Goal: Transaction & Acquisition: Purchase product/service

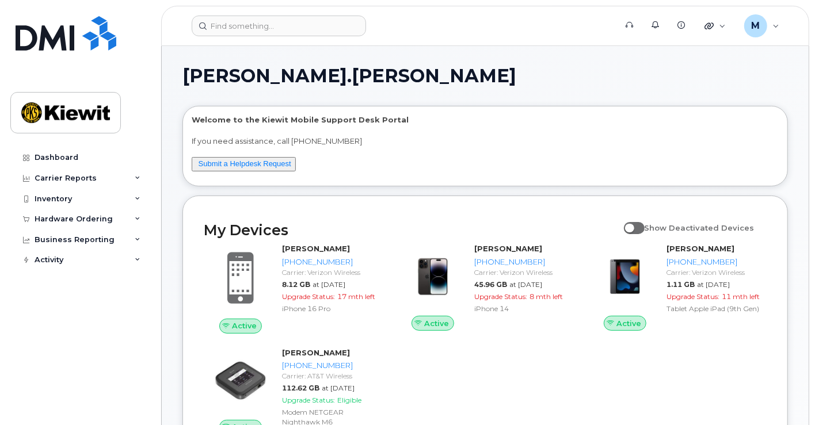
click at [349, 120] on p "Welcome to the Kiewit Mobile Support Desk Portal" at bounding box center [485, 120] width 587 height 11
drag, startPoint x: 385, startPoint y: 116, endPoint x: 307, endPoint y: 113, distance: 77.8
click at [307, 113] on div "Welcome to the Kiewit Mobile Support Desk Portal If you need assistance, call 8…" at bounding box center [485, 145] width 604 height 79
click at [408, 85] on h1 "[PERSON_NAME].[PERSON_NAME]" at bounding box center [482, 76] width 600 height 18
drag, startPoint x: 388, startPoint y: 120, endPoint x: 315, endPoint y: 119, distance: 73.1
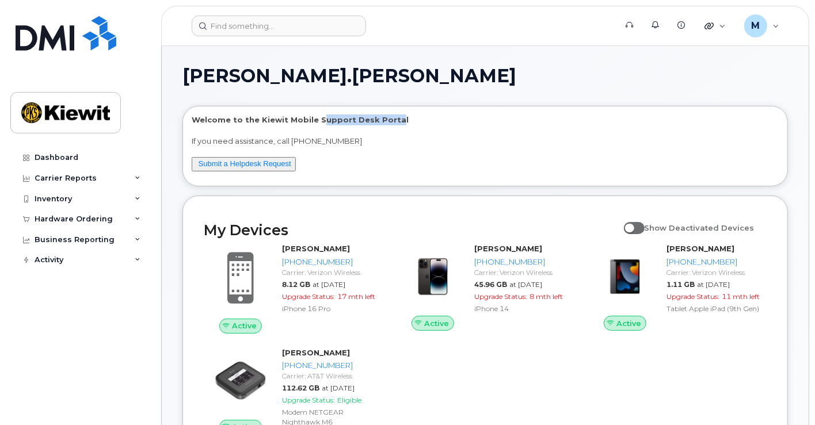
click at [315, 119] on p "Welcome to the Kiewit Mobile Support Desk Portal" at bounding box center [485, 120] width 587 height 11
drag, startPoint x: 312, startPoint y: 119, endPoint x: 407, endPoint y: 115, distance: 95.1
click at [407, 115] on p "Welcome to the Kiewit Mobile Support Desk Portal" at bounding box center [485, 120] width 587 height 11
drag, startPoint x: 325, startPoint y: 118, endPoint x: 190, endPoint y: 116, distance: 135.3
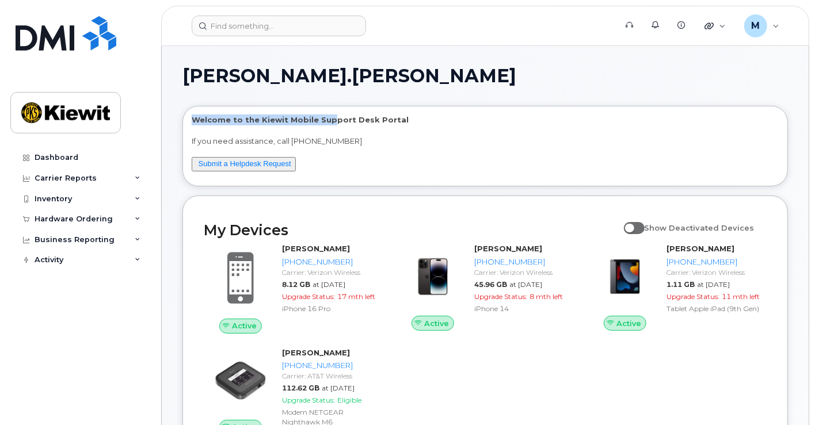
click at [190, 116] on div "Welcome to the Kiewit Mobile Support Desk Portal If you need assistance, call 8…" at bounding box center [485, 145] width 604 height 79
click at [103, 218] on div "Hardware Ordering" at bounding box center [74, 219] width 78 height 9
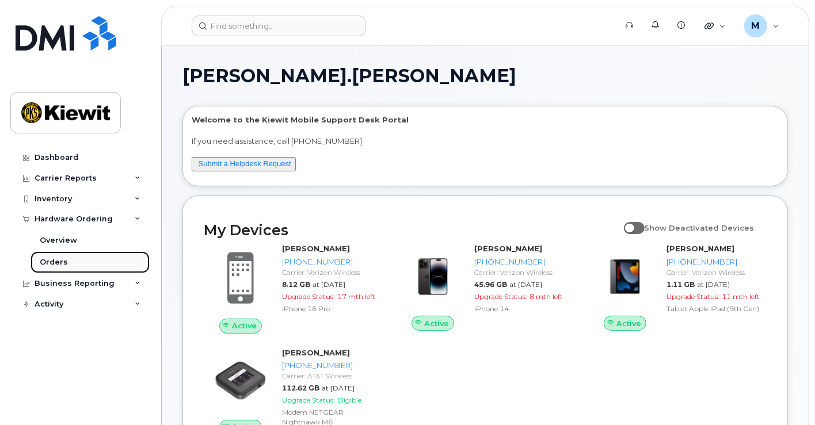
click at [82, 259] on link "Orders" at bounding box center [90, 263] width 119 height 22
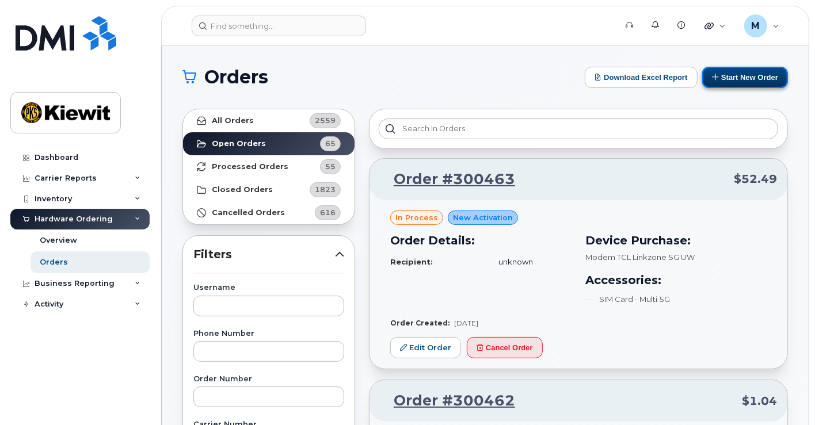
click at [752, 83] on button "Start New Order" at bounding box center [745, 77] width 86 height 21
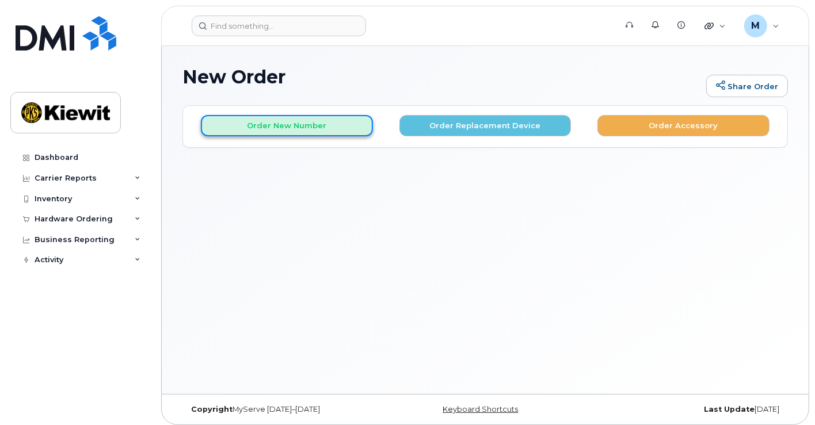
click at [351, 127] on button "Order New Number" at bounding box center [287, 125] width 172 height 21
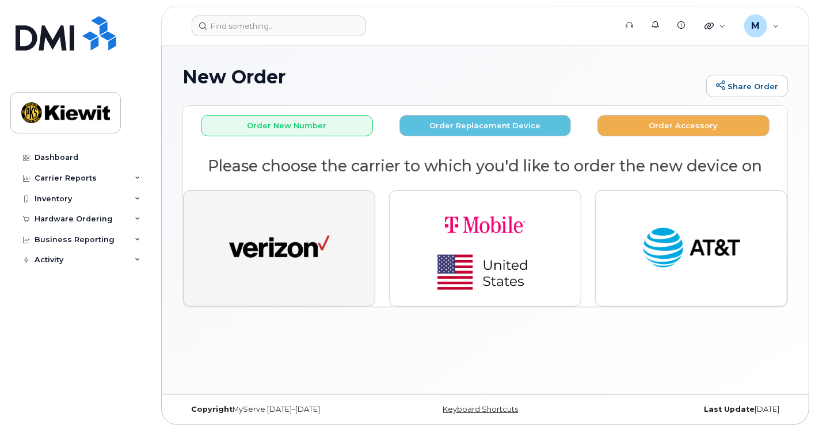
click at [266, 218] on button "button" at bounding box center [279, 249] width 192 height 116
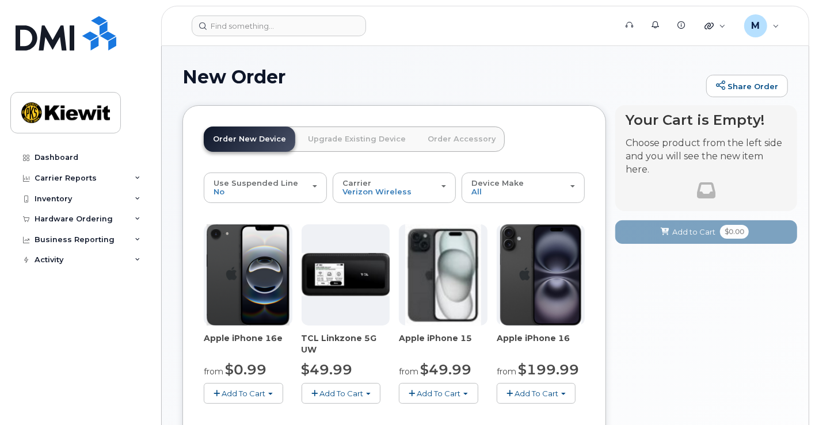
drag, startPoint x: 814, startPoint y: 210, endPoint x: 818, endPoint y: 270, distance: 60.6
click at [814, 270] on html "Support Alerts Knowledge Base Quicklinks Suspend / Cancel Device Change SIM Car…" at bounding box center [407, 381] width 815 height 763
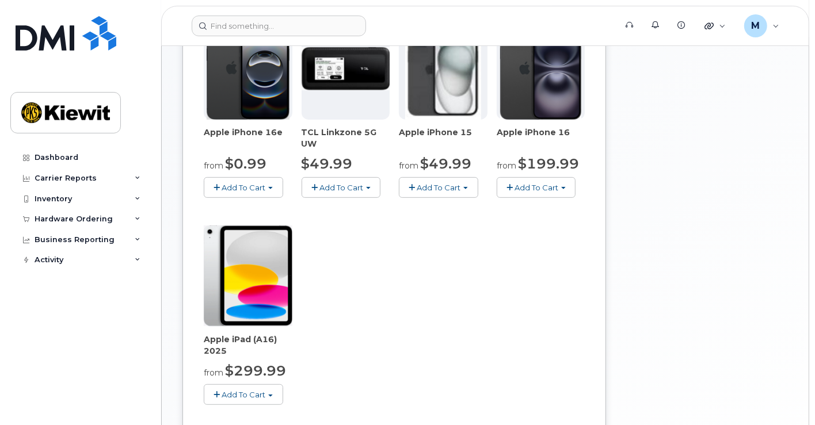
scroll to position [203, 0]
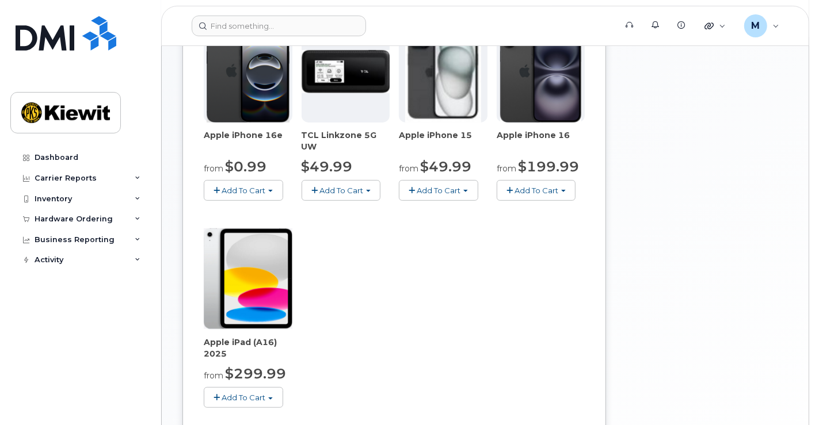
click at [244, 395] on span "Add To Cart" at bounding box center [244, 397] width 44 height 9
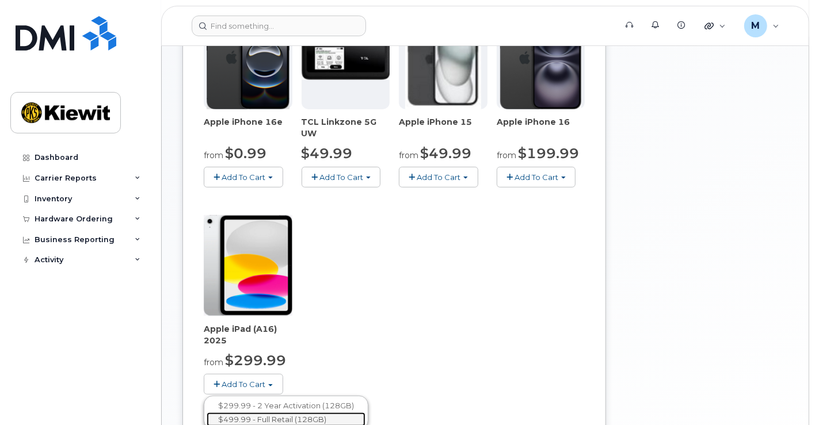
click at [306, 419] on link "$499.99 - Full Retail (128GB)" at bounding box center [286, 420] width 159 height 14
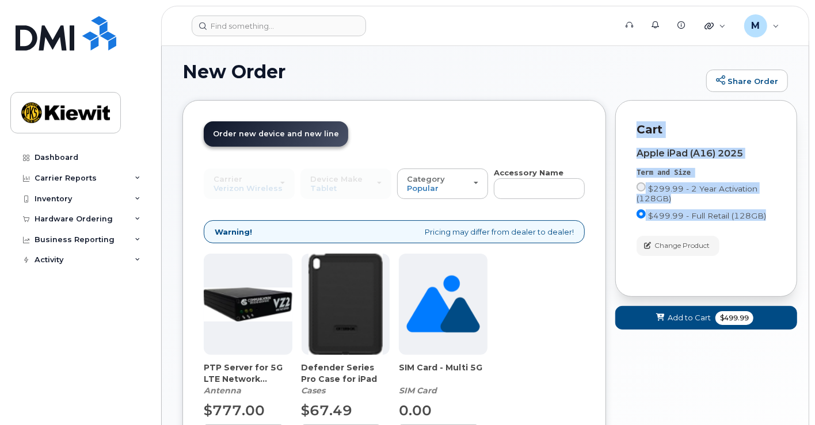
scroll to position [116, 0]
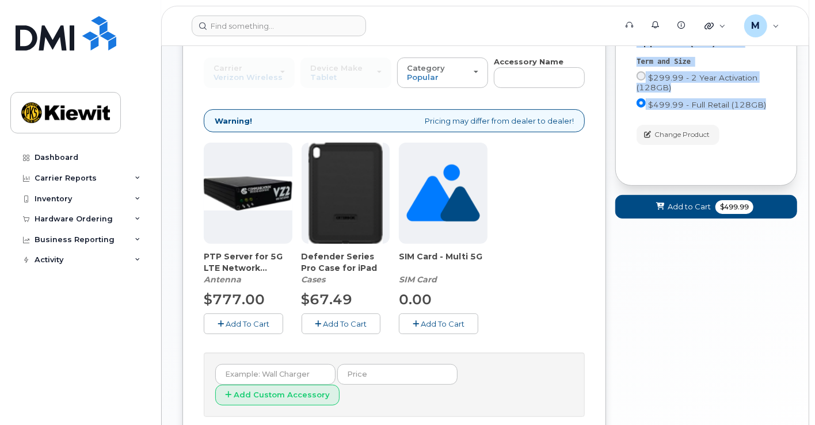
click at [707, 285] on div "Your Cart is Empty! Choose product from the left side and you will see the new …" at bounding box center [706, 228] width 182 height 478
drag, startPoint x: 814, startPoint y: 121, endPoint x: 814, endPoint y: 59, distance: 62.2
click at [814, 59] on body "Support Alerts Knowledge Base Quicklinks Suspend / Cancel Device Change SIM Car…" at bounding box center [407, 204] width 815 height 641
click at [797, 75] on div "Cart Apple iPad (A16) 2025 Term and Size $299.99 - 2 Year Activation (128GB) $4…" at bounding box center [706, 87] width 182 height 197
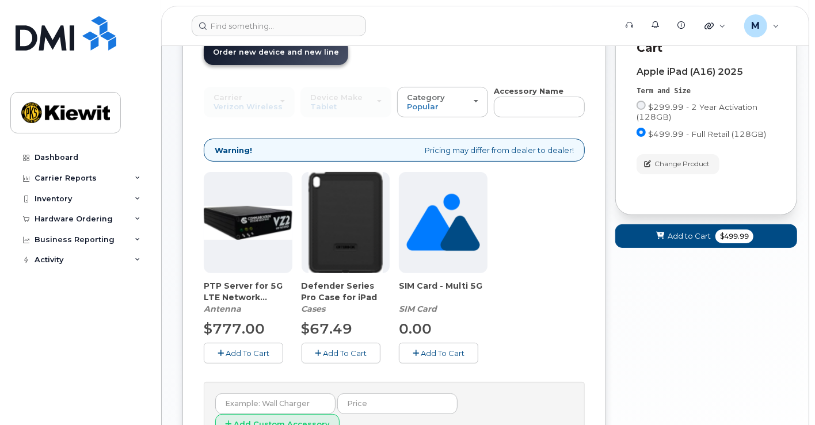
scroll to position [78, 0]
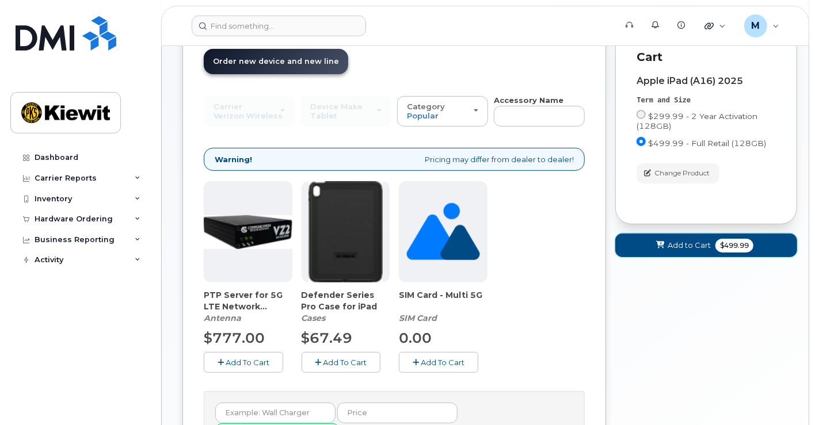
click at [687, 240] on span "Add to Cart" at bounding box center [689, 245] width 43 height 11
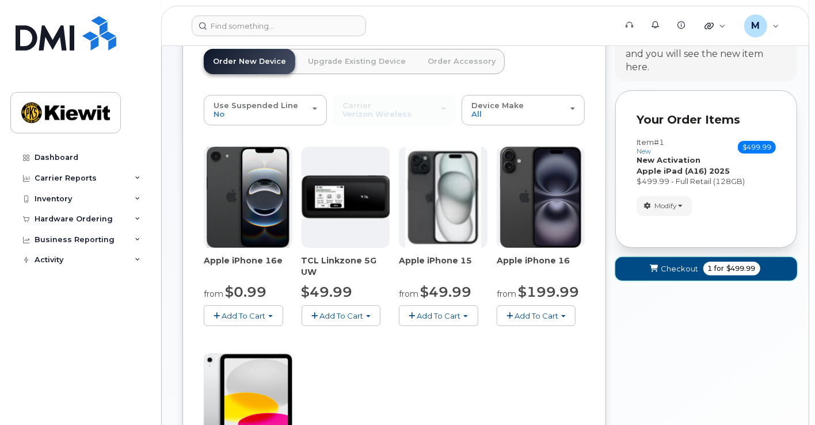
click at [682, 269] on span "Checkout" at bounding box center [679, 269] width 37 height 11
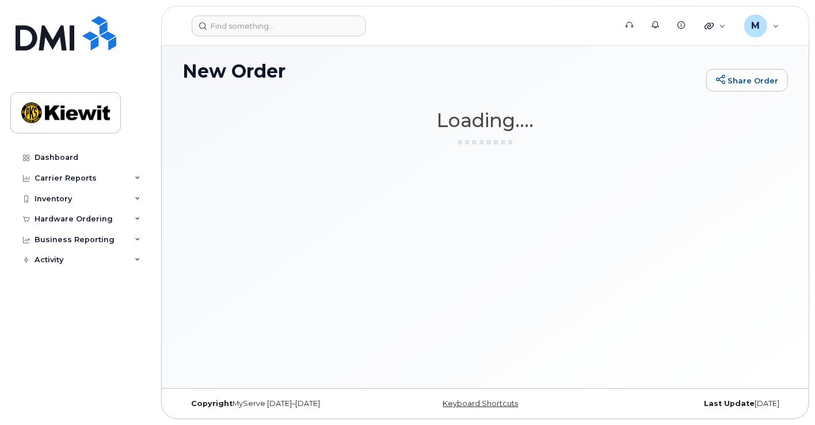
scroll to position [5, 0]
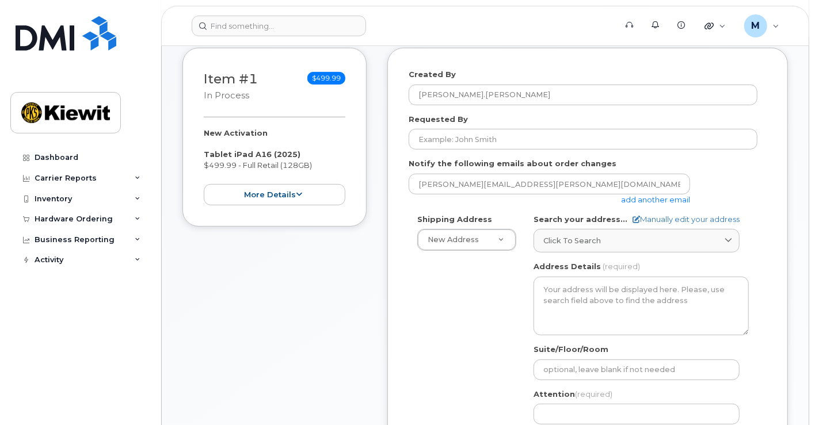
scroll to position [156, 0]
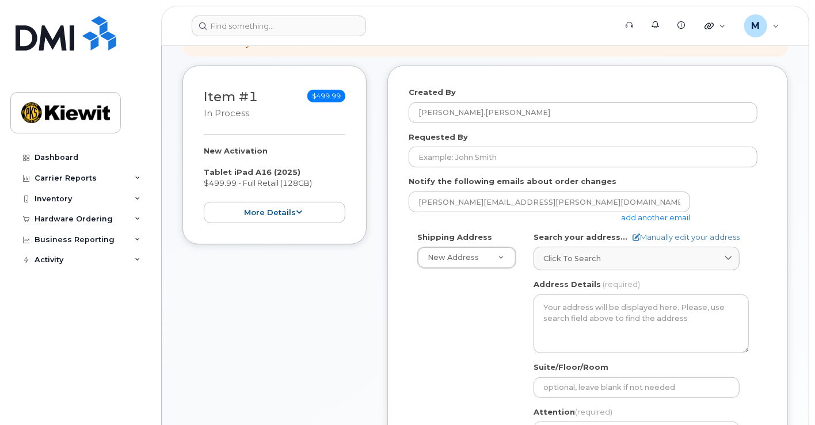
click at [517, 228] on form "Created By Melissa.Arnsdorff Requested By Notify the following emails about ord…" at bounding box center [588, 306] width 358 height 439
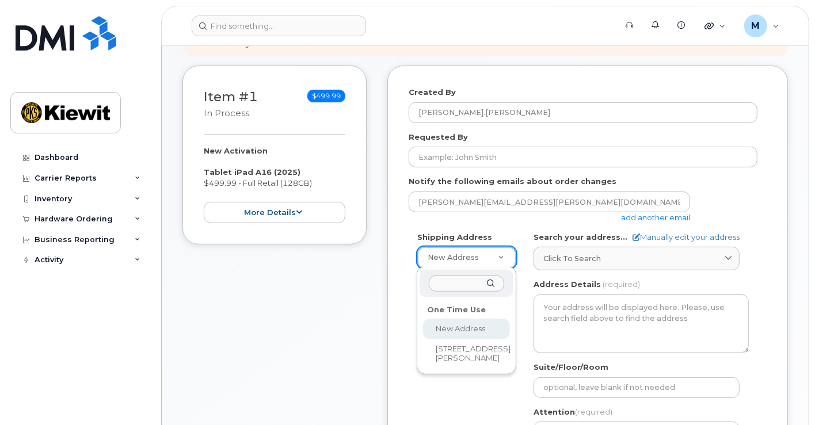
select select
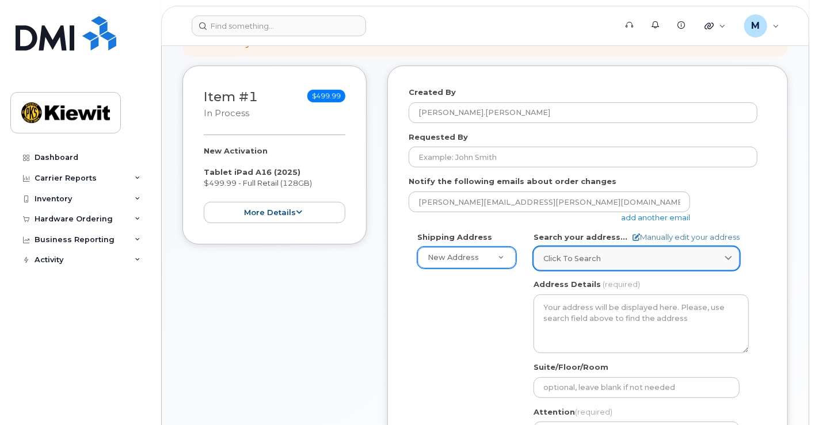
click at [600, 261] on div "Click to search" at bounding box center [636, 258] width 186 height 11
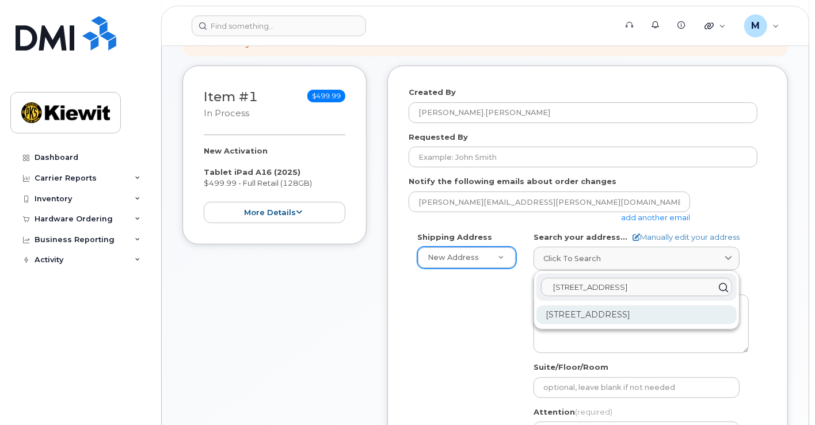
type input "1818 West Gwinnett Street"
click at [599, 319] on div "1818 W Gwinnett St Savannah GA 31415-9608" at bounding box center [636, 315] width 200 height 19
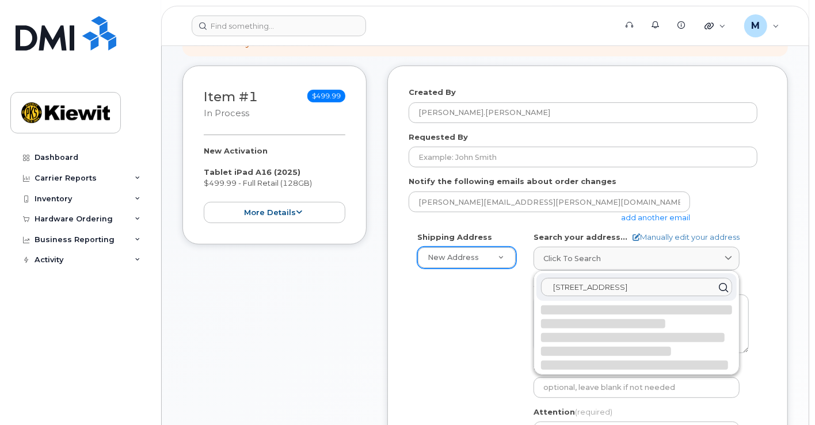
select select
type textarea "1818 W Gwinnett St SAVANNAH GA 31415-9608 UNITED STATES"
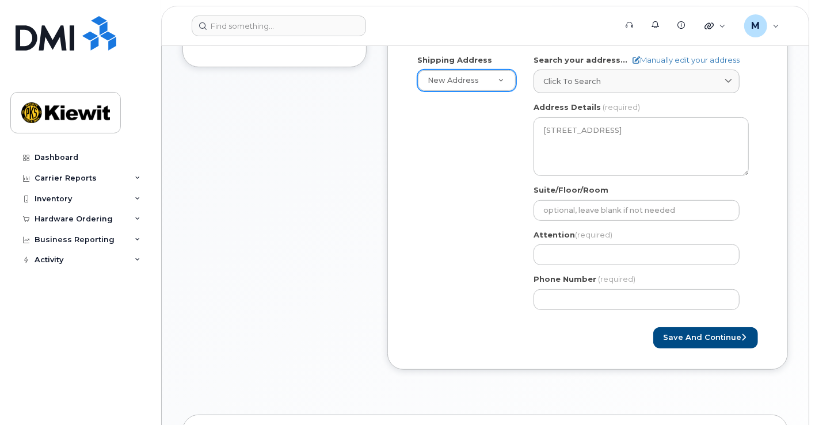
scroll to position [322, 0]
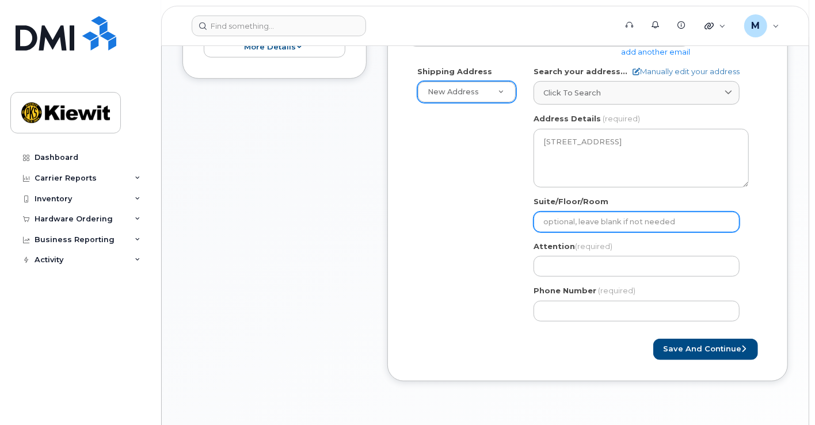
click at [616, 222] on input "Suite/Floor/Room" at bounding box center [637, 222] width 206 height 21
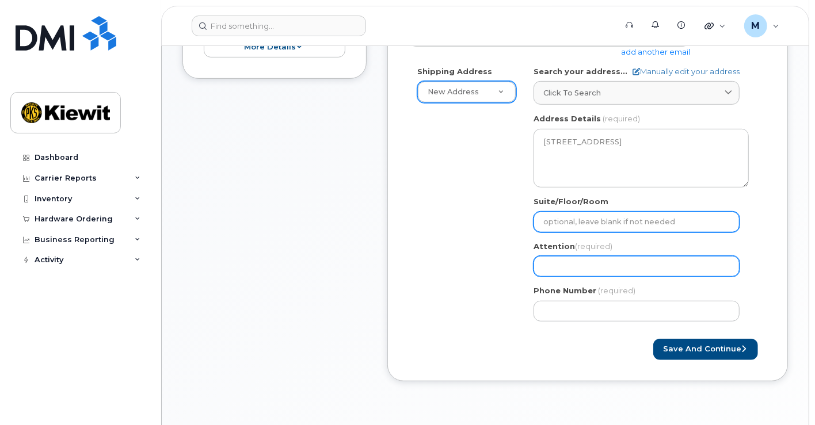
select select
type input "T"
select select
type input "Th"
select select
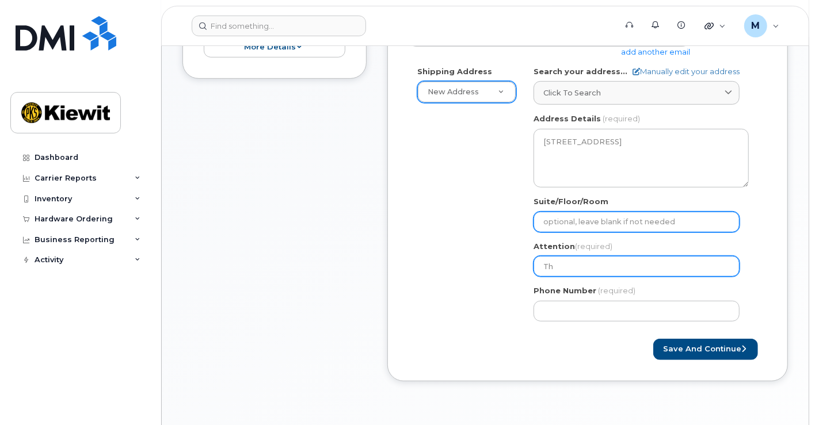
type input "Tho"
select select
type input "Th"
select select
type input "T"
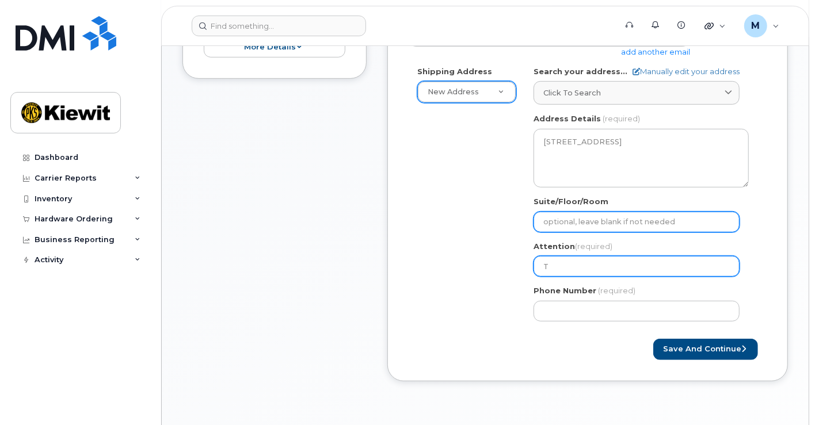
select select
type input "To"
select select
type input "Tom"
select select
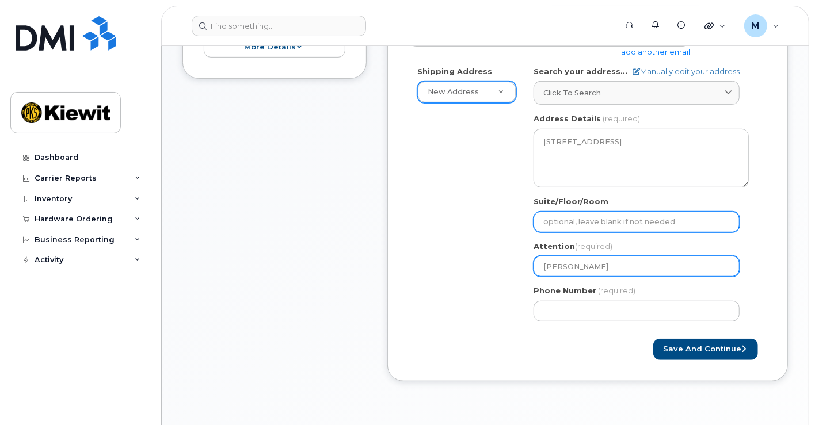
type input "Tom F"
select select
type input "Tom FI"
select select
type input "Tom FIs"
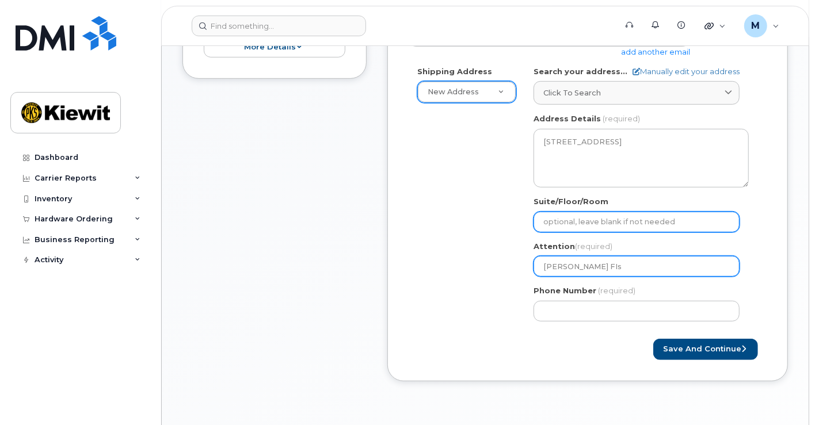
select select
type input "Tom FIsh"
select select
type input "Tom FIshe"
select select
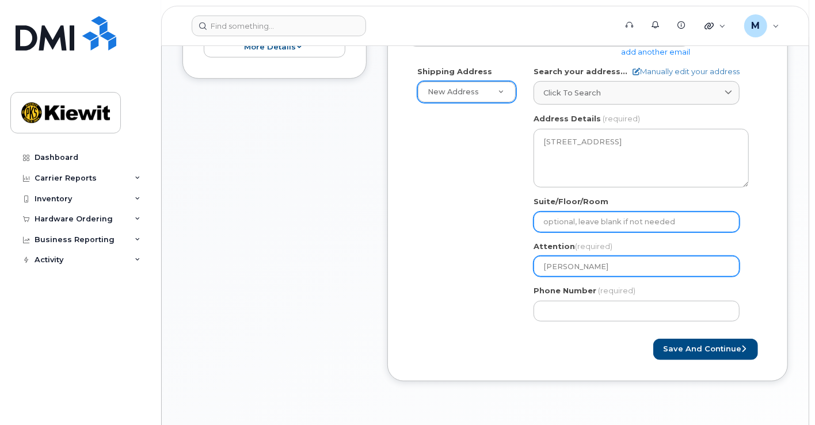
type input "Tom FIsher"
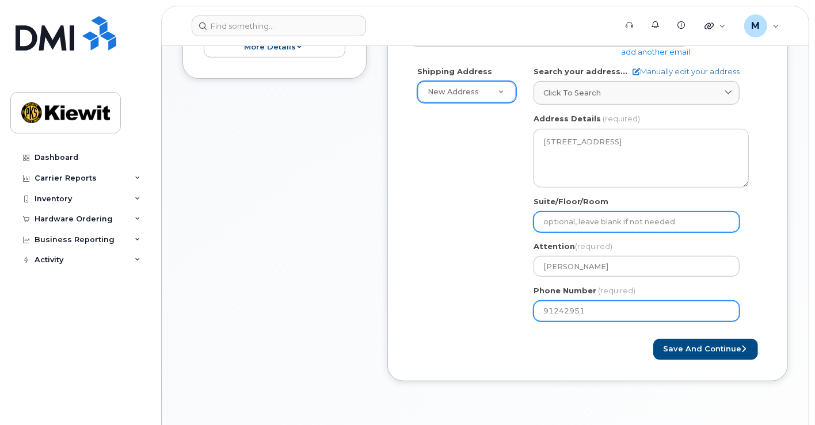
type input "912429510"
select select
type input "9124295100"
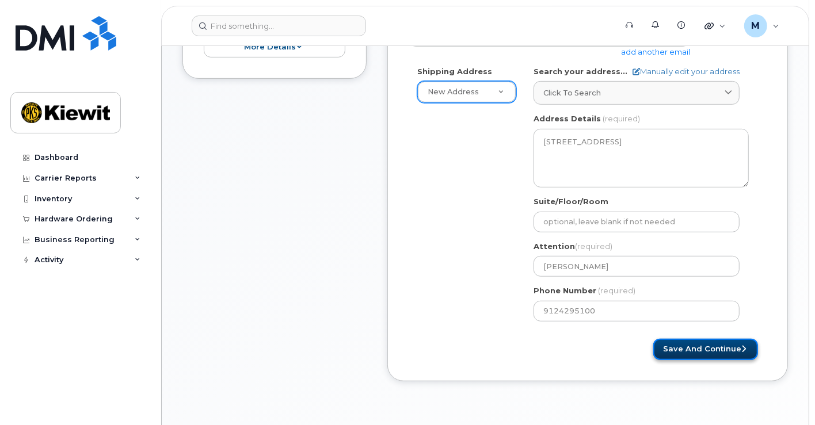
click at [712, 352] on button "Save and Continue" at bounding box center [705, 349] width 105 height 21
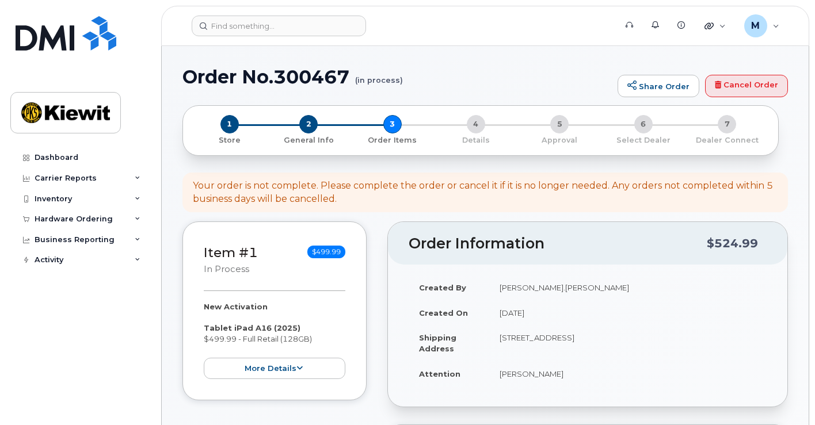
select select
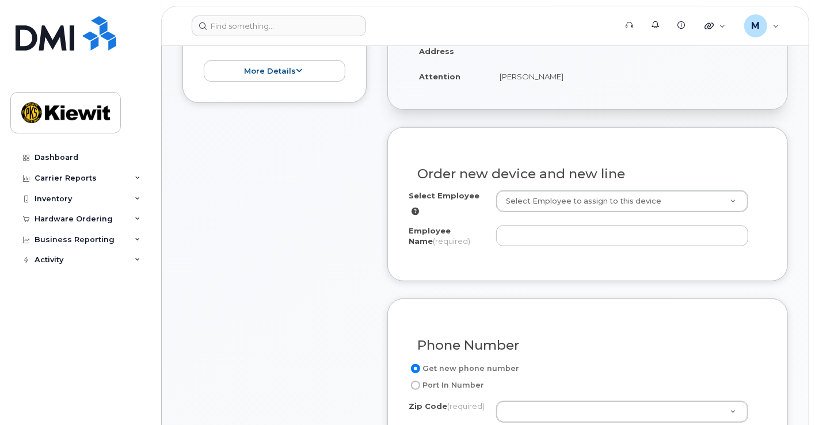
scroll to position [336, 0]
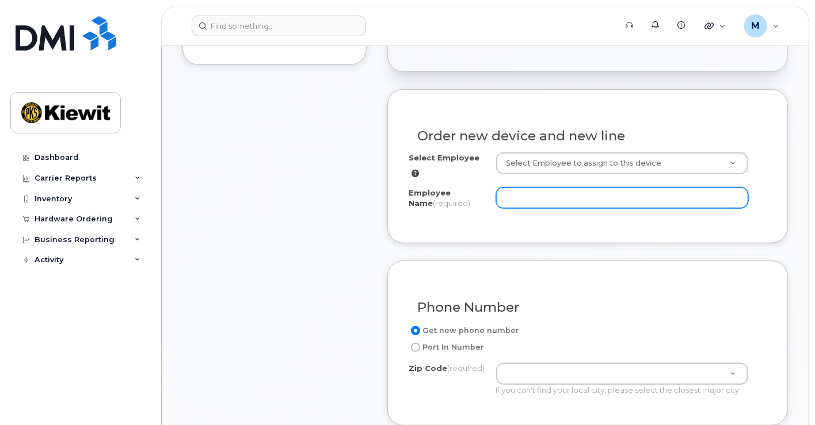
click at [581, 192] on input "Employee Name (required)" at bounding box center [622, 198] width 253 height 21
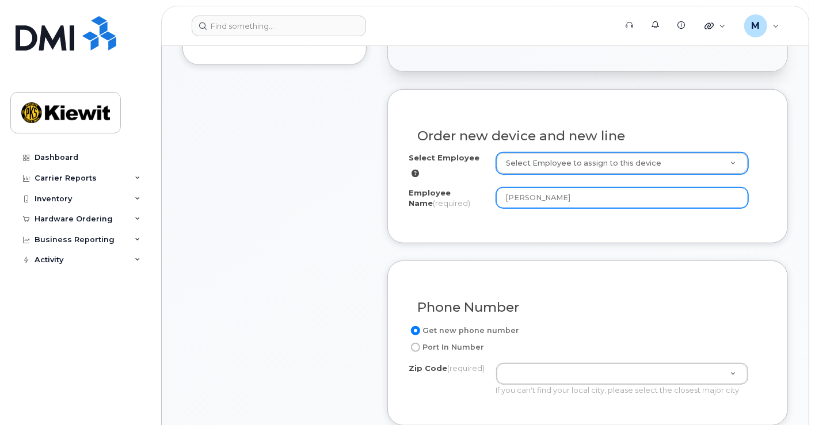
type input "[PERSON_NAME]"
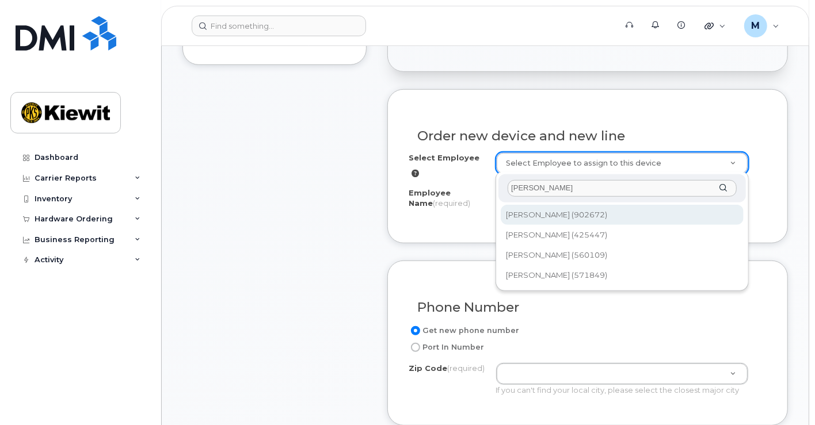
type input "thomas fisher"
type input "2176446"
type input "205 Hutchinson Island Rd"
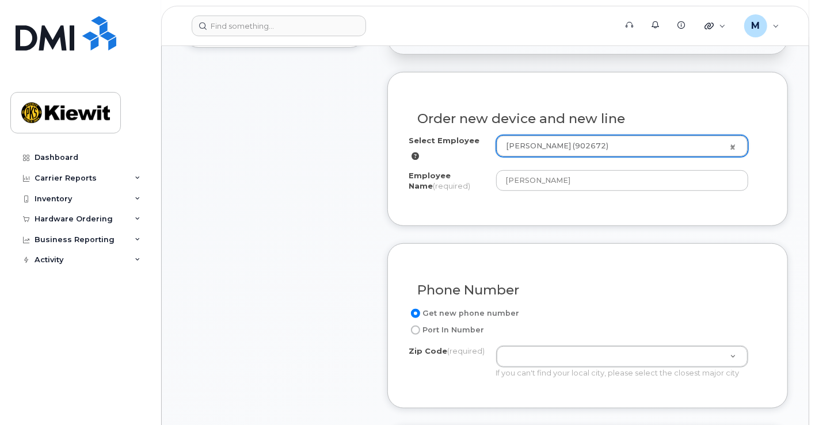
scroll to position [351, 0]
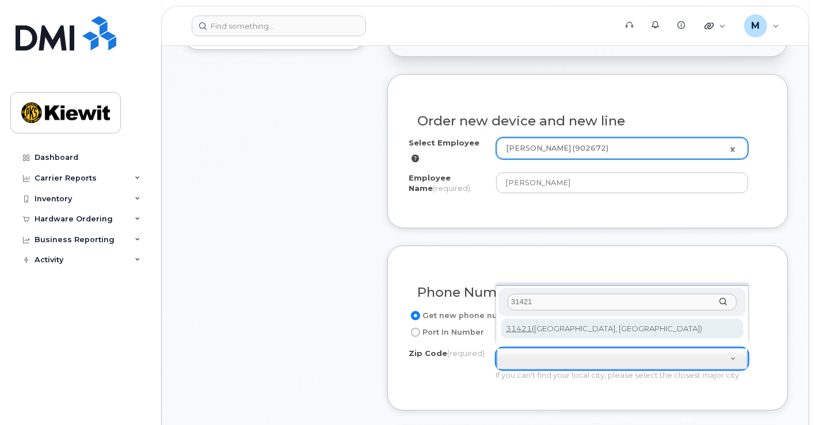
type input "31421"
type input "31421 (Savannah, GA)"
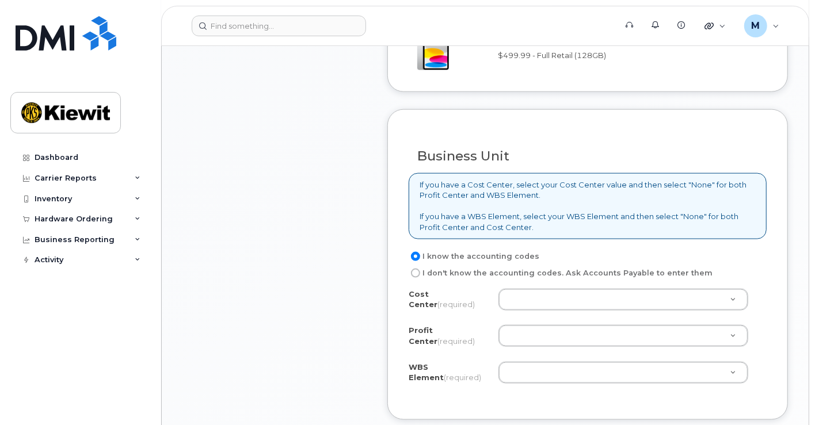
scroll to position [818, 0]
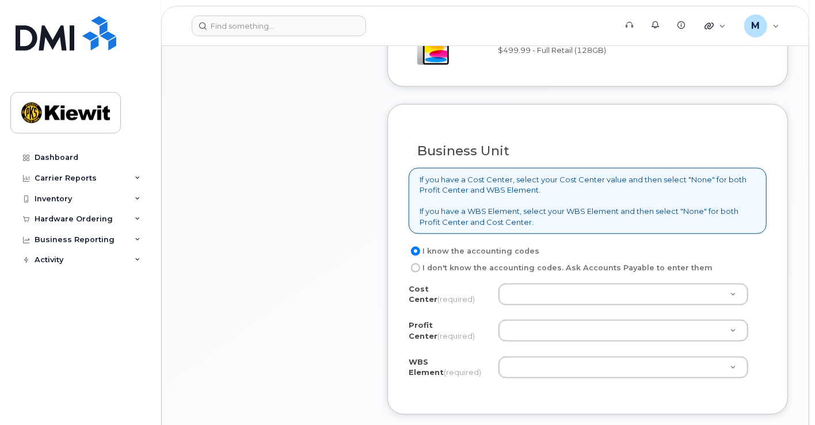
click at [419, 261] on label "I don't know the accounting codes. Ask Accounts Payable to enter them" at bounding box center [561, 268] width 304 height 14
click at [419, 264] on input "I don't know the accounting codes. Ask Accounts Payable to enter them" at bounding box center [415, 268] width 9 height 9
radio input "true"
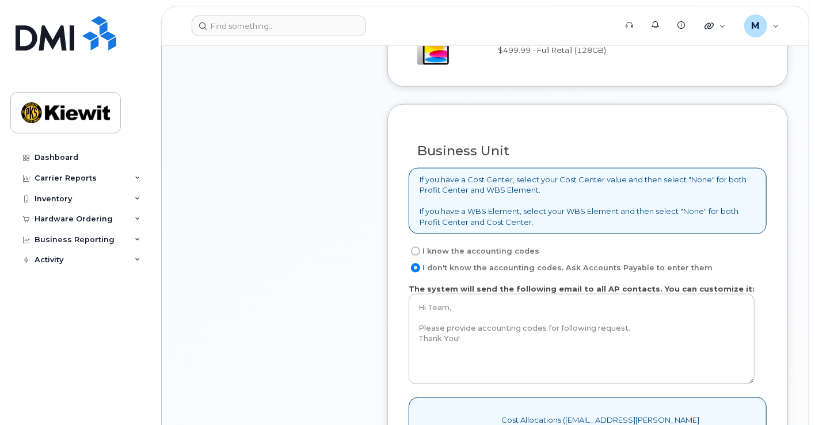
click at [701, 220] on div "If you have a Cost Center, select your Cost Center value and then select "None"…" at bounding box center [588, 201] width 358 height 66
click at [410, 235] on div "Business Unit If you have a Cost Center, select your Cost Center value and then…" at bounding box center [587, 326] width 401 height 444
click at [413, 247] on input "I know the accounting codes" at bounding box center [415, 251] width 9 height 9
radio input "true"
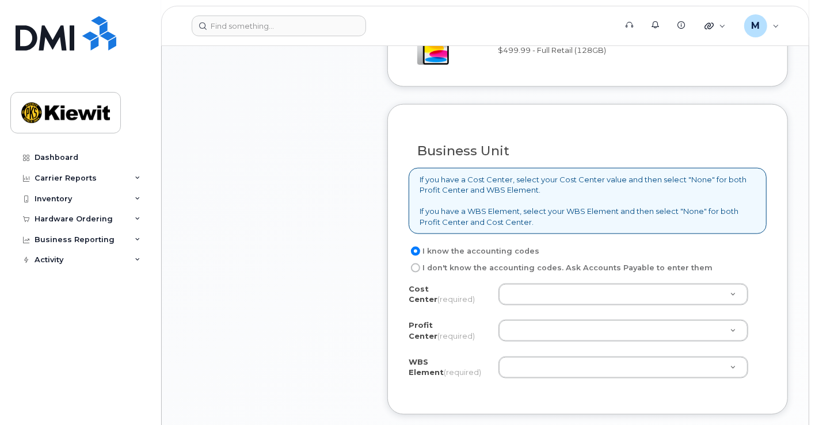
click at [413, 247] on input "I know the accounting codes" at bounding box center [415, 251] width 9 height 9
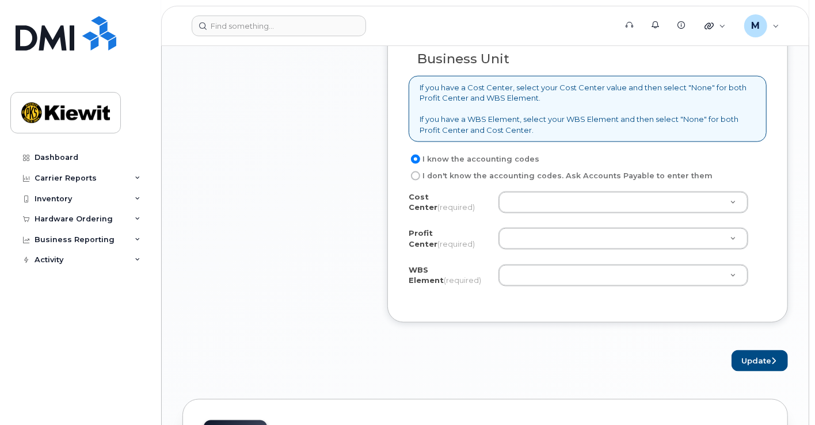
scroll to position [908, 0]
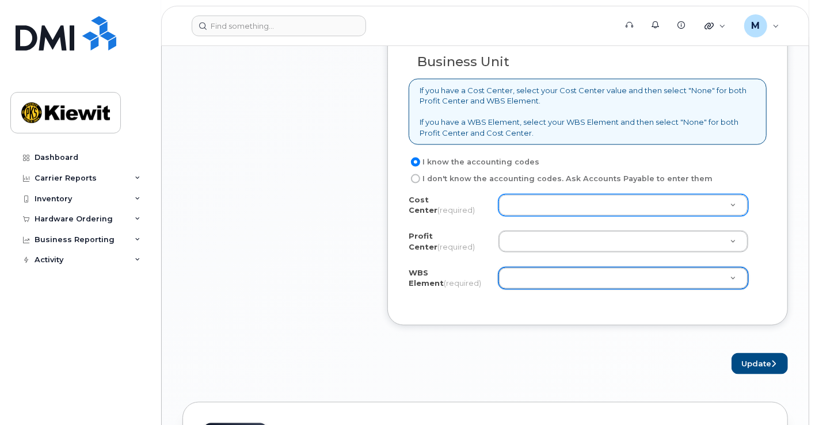
type input "n"
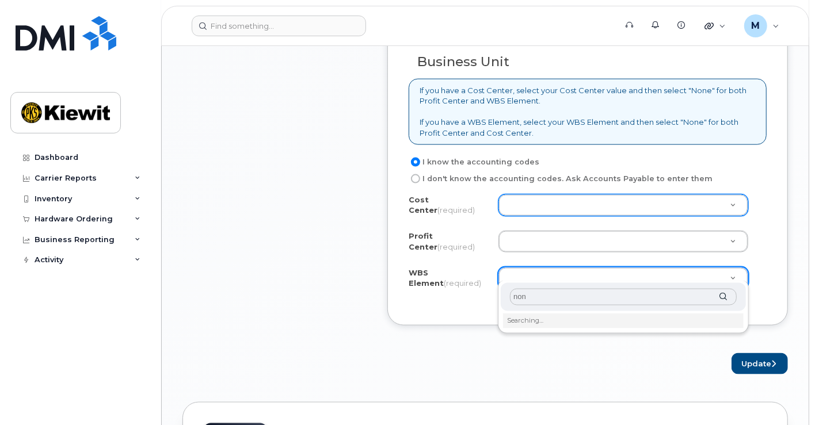
type input "none"
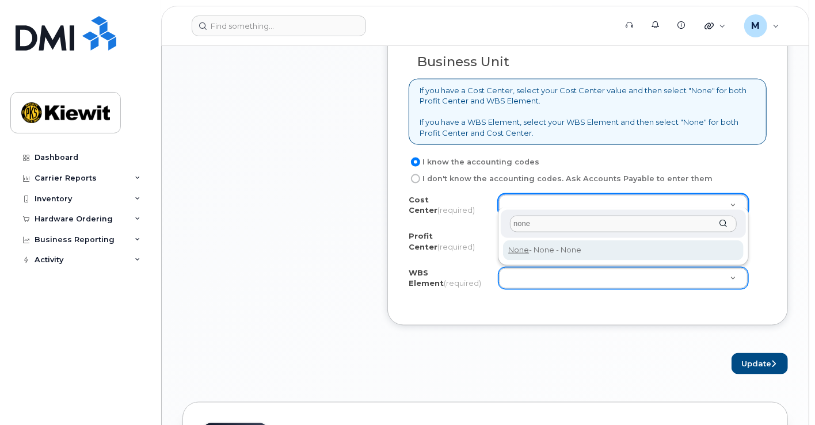
type input "none"
type input "None"
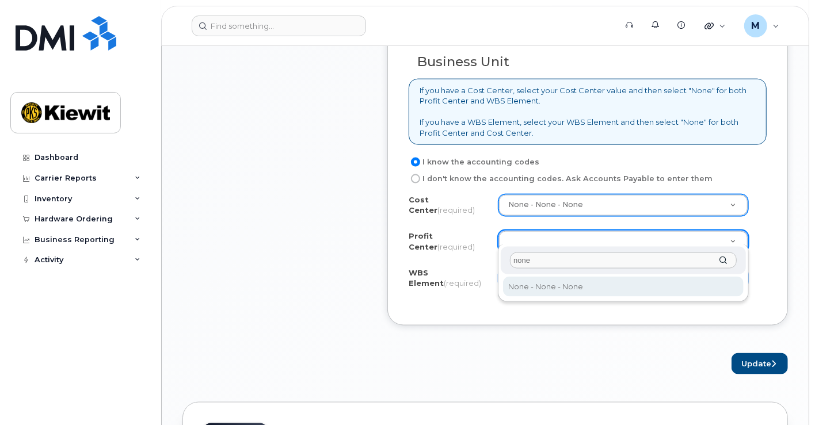
type input "none"
select select "None"
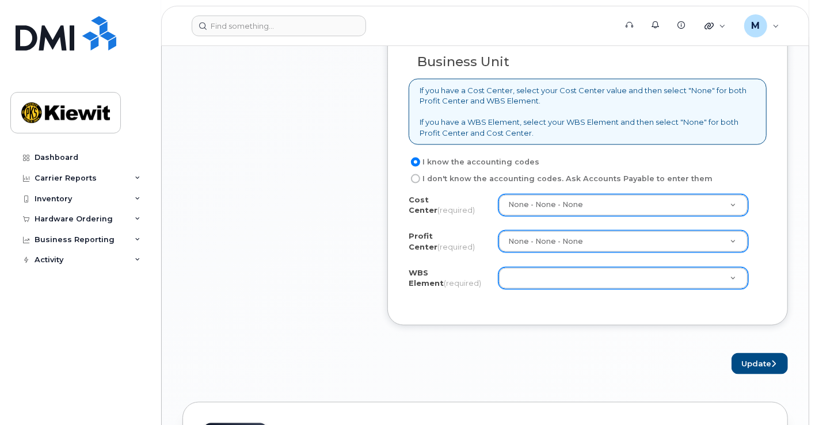
click at [519, 283] on div "WBS Element (required)" at bounding box center [588, 281] width 358 height 26
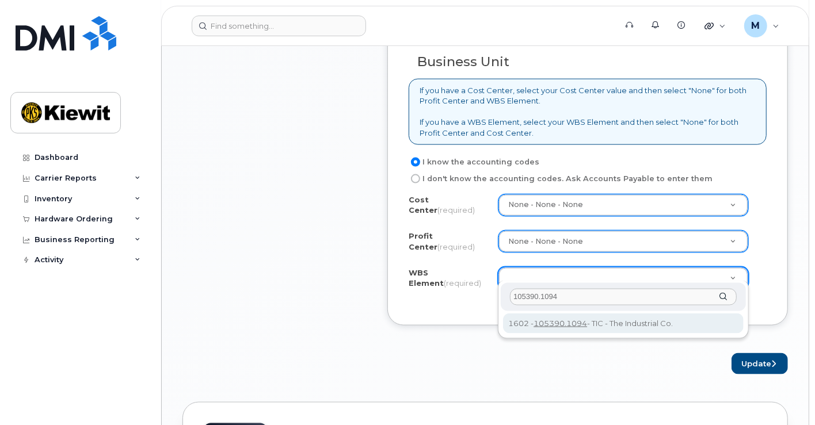
type input "105390.1094"
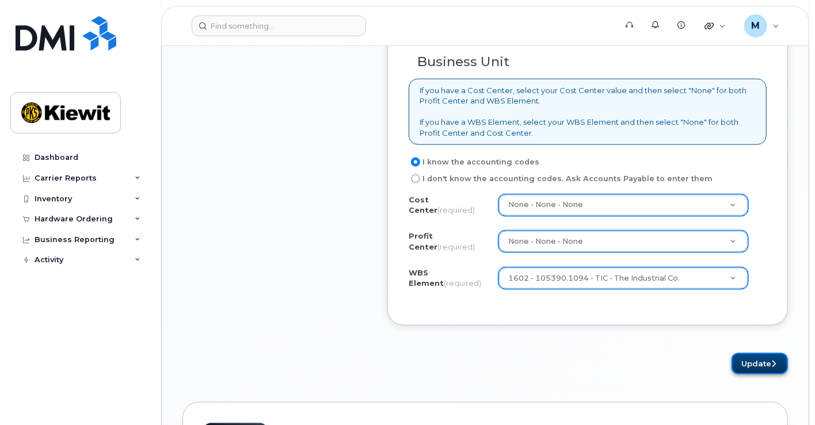
click at [755, 364] on button "Update" at bounding box center [760, 363] width 56 height 21
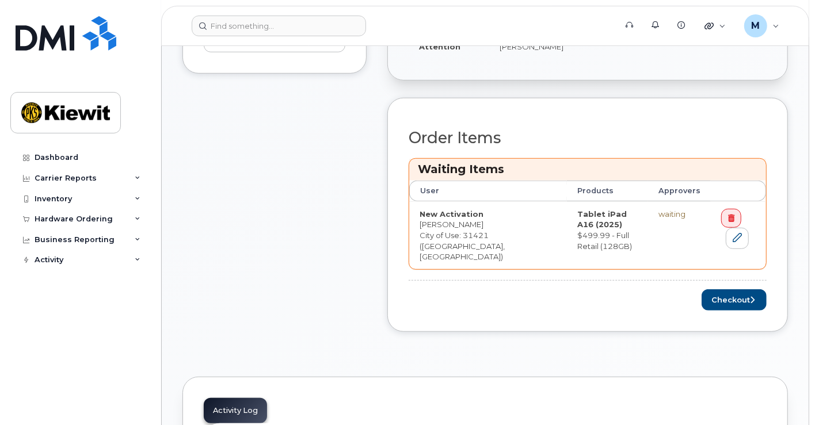
scroll to position [370, 0]
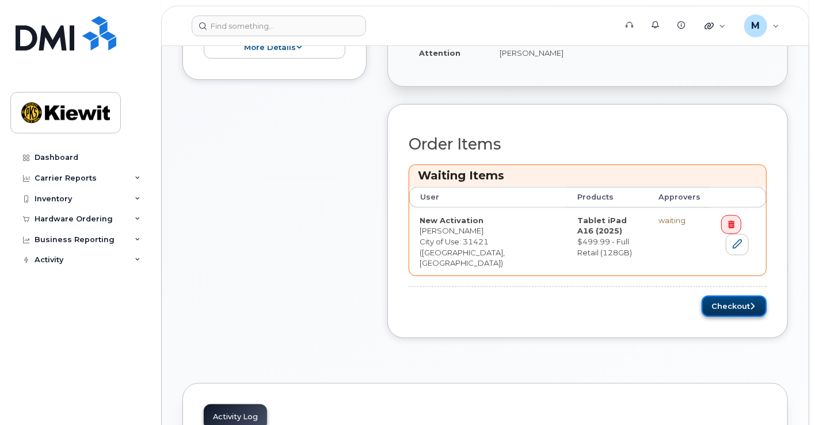
click at [739, 298] on button "Checkout" at bounding box center [734, 306] width 65 height 21
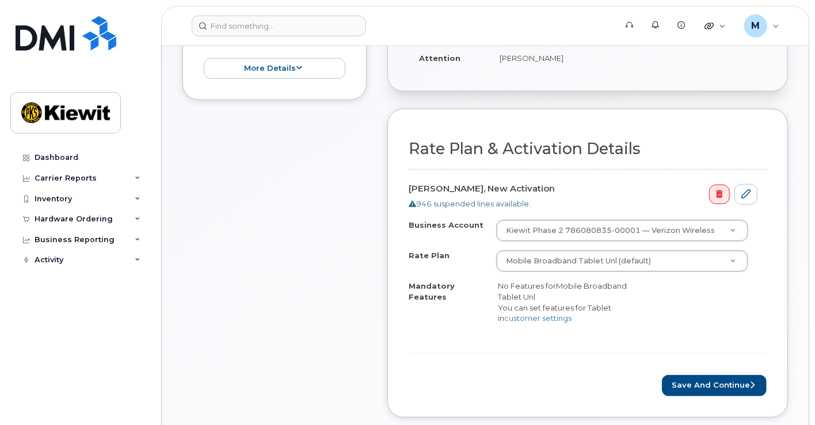
scroll to position [262, 0]
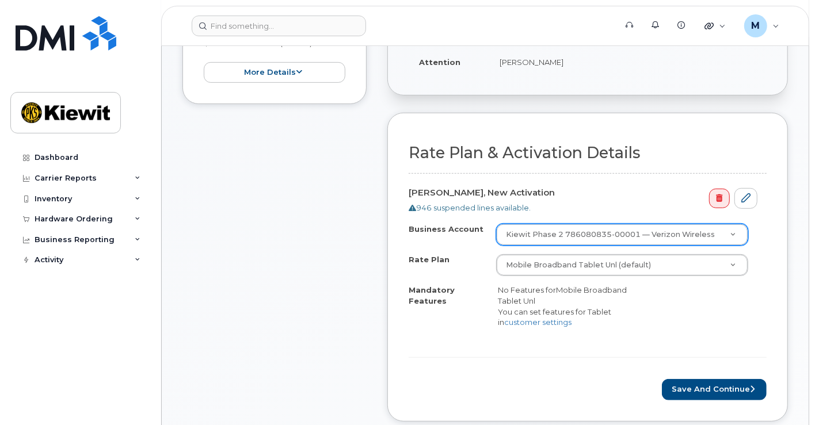
click at [732, 188] on div at bounding box center [733, 198] width 48 height 21
click at [715, 202] on link at bounding box center [719, 199] width 20 height 20
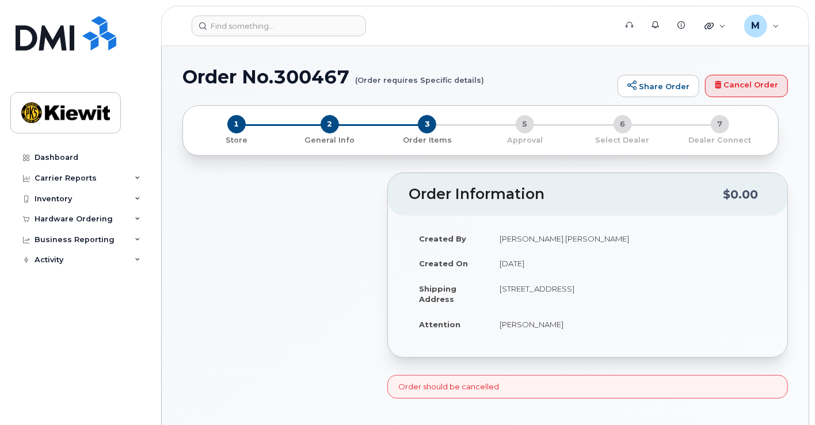
click at [271, 268] on div at bounding box center [274, 291] width 184 height 237
click at [298, 317] on div at bounding box center [274, 291] width 184 height 237
